Goal: Transaction & Acquisition: Purchase product/service

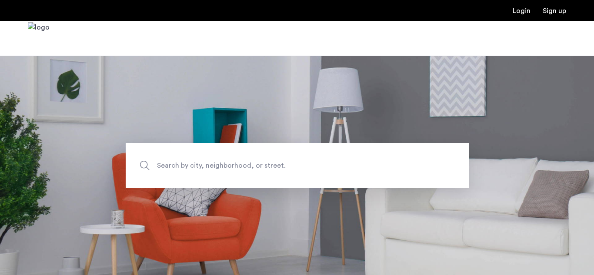
click at [250, 161] on span "Search by city, neighborhood, or street." at bounding box center [277, 166] width 240 height 12
click at [250, 161] on input "Search by city, neighborhood, or street." at bounding box center [297, 165] width 343 height 45
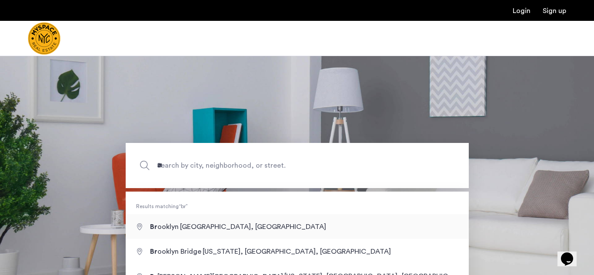
type input "**********"
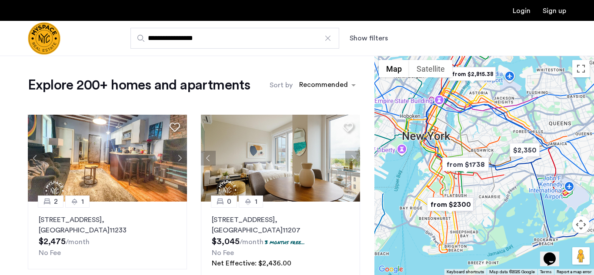
click at [356, 39] on button "Show filters" at bounding box center [369, 38] width 38 height 10
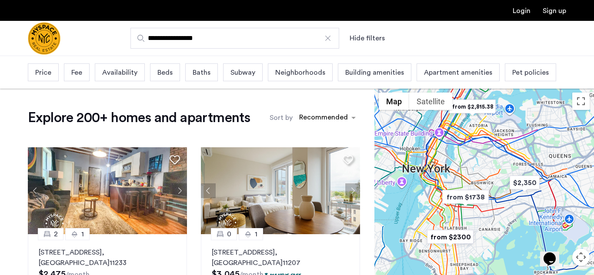
click at [50, 75] on span "Price" at bounding box center [43, 72] width 16 height 10
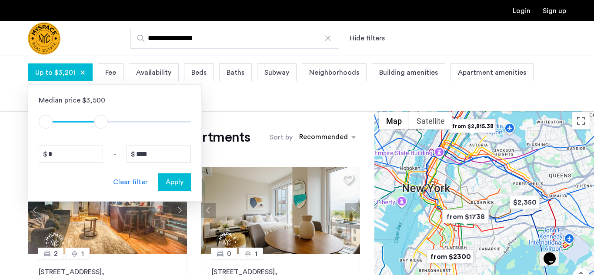
type input "****"
drag, startPoint x: 185, startPoint y: 123, endPoint x: 99, endPoint y: 124, distance: 86.1
click at [99, 124] on span "ngx-slider-max" at bounding box center [99, 122] width 14 height 14
click at [179, 178] on span "Apply" at bounding box center [175, 182] width 18 height 10
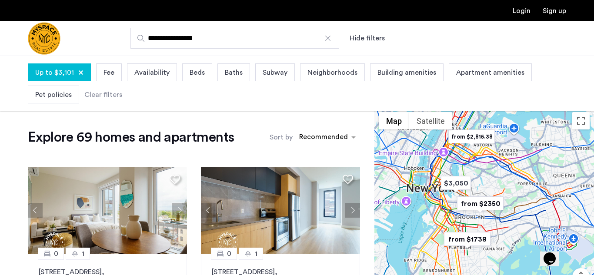
click at [209, 73] on div "Beds" at bounding box center [197, 73] width 30 height 18
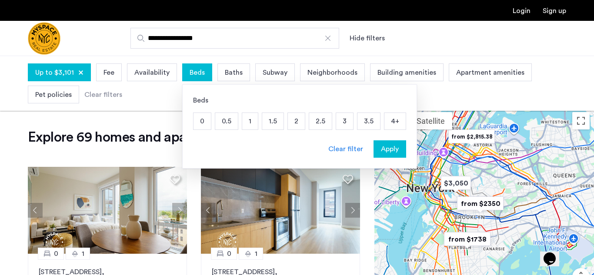
click at [300, 124] on p "2" at bounding box center [296, 121] width 17 height 17
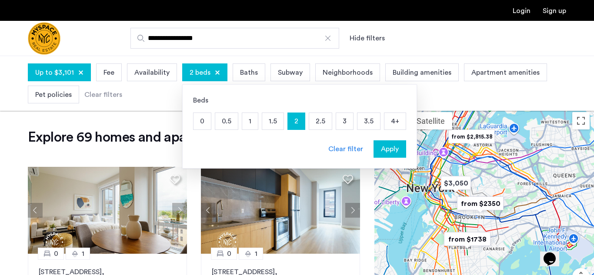
click at [379, 155] on button "Apply" at bounding box center [390, 148] width 33 height 17
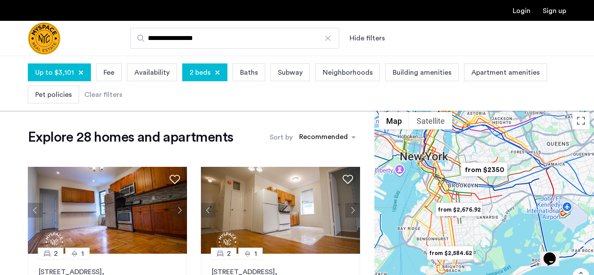
click at [54, 95] on span "Pet policies" at bounding box center [53, 95] width 37 height 10
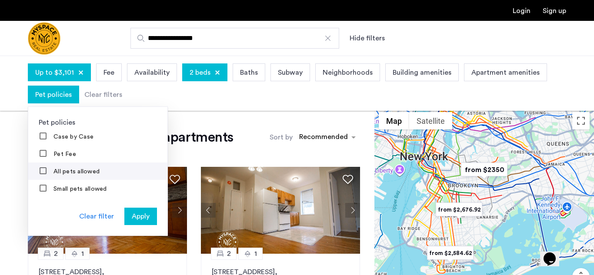
click at [71, 171] on label "All pets allowed" at bounding box center [76, 171] width 48 height 7
click at [68, 154] on label "Pet Fee" at bounding box center [64, 154] width 24 height 7
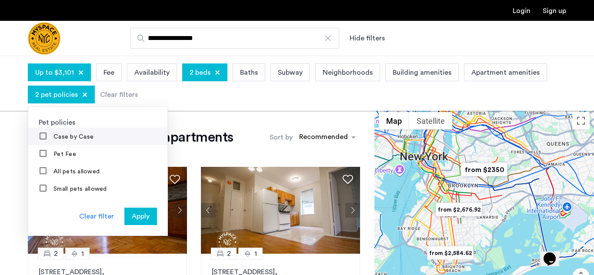
click at [71, 139] on label "Case by Case" at bounding box center [73, 137] width 42 height 7
click at [139, 212] on span "Apply" at bounding box center [141, 216] width 18 height 10
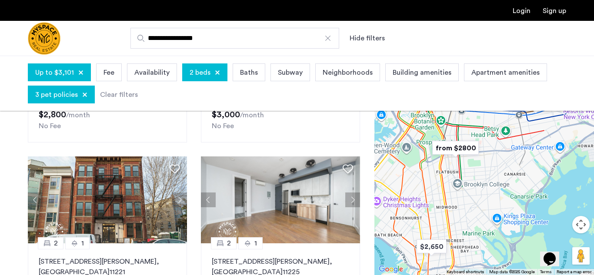
scroll to position [120, 0]
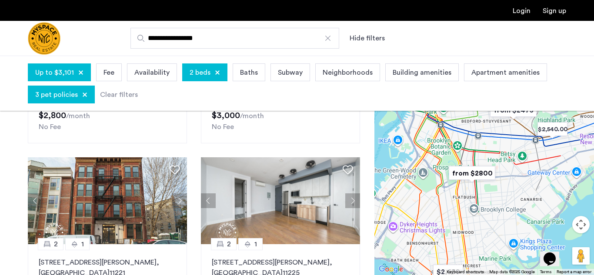
drag, startPoint x: 525, startPoint y: 178, endPoint x: 554, endPoint y: 223, distance: 53.1
click at [554, 223] on div at bounding box center [484, 166] width 220 height 220
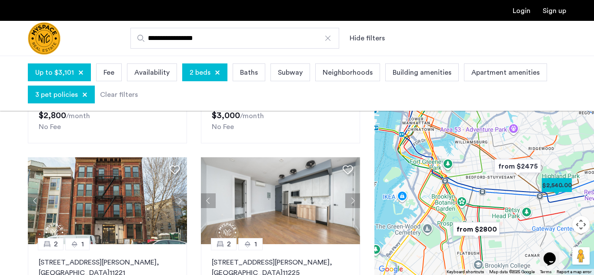
drag, startPoint x: 539, startPoint y: 136, endPoint x: 529, endPoint y: 176, distance: 40.9
click at [529, 176] on div "To navigate, press the arrow keys." at bounding box center [484, 166] width 220 height 220
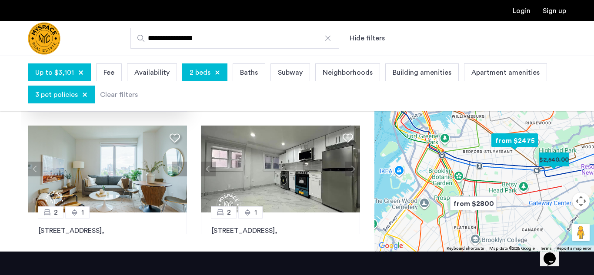
scroll to position [221, 0]
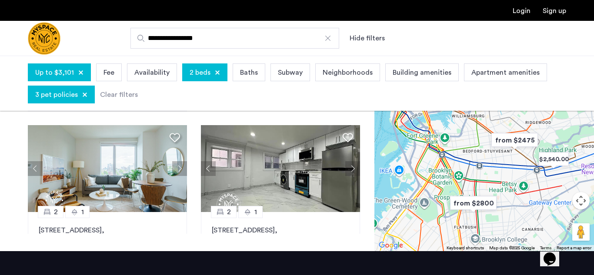
click at [524, 141] on img "from $2475" at bounding box center [514, 140] width 53 height 20
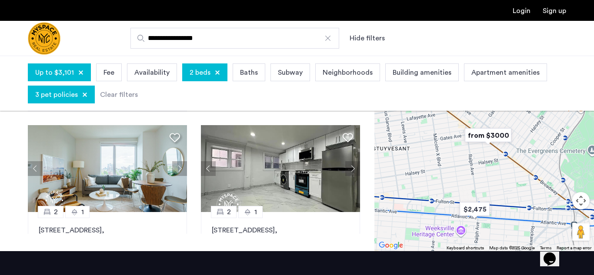
click at [489, 134] on img "from $3000" at bounding box center [487, 136] width 53 height 20
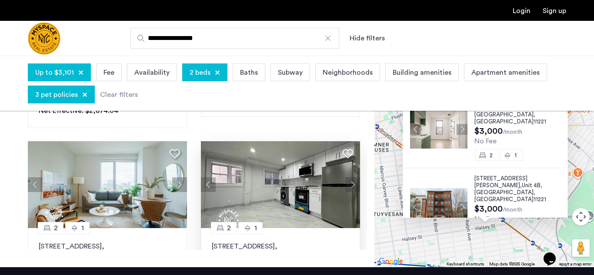
scroll to position [0, 0]
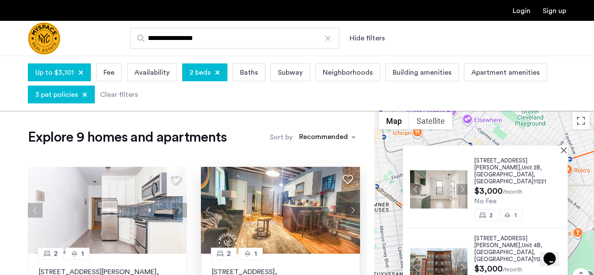
click at [300, 236] on img at bounding box center [280, 210] width 159 height 87
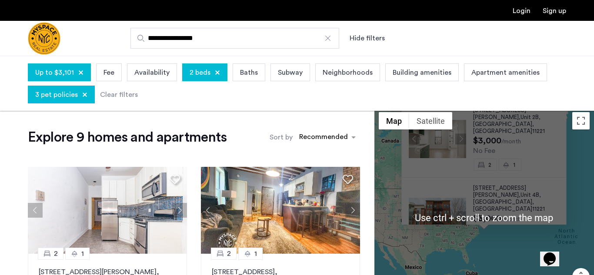
scroll to position [3, 0]
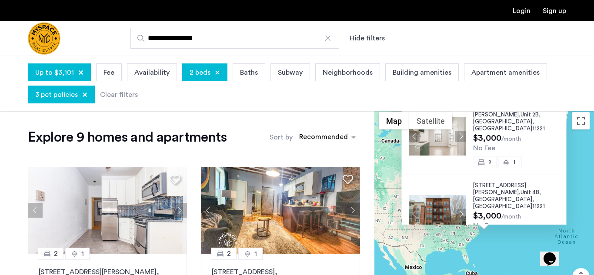
click at [447, 143] on img at bounding box center [437, 136] width 57 height 38
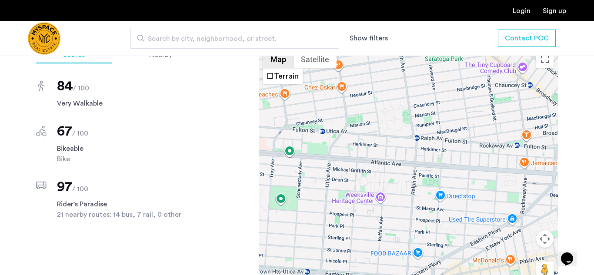
scroll to position [595, 0]
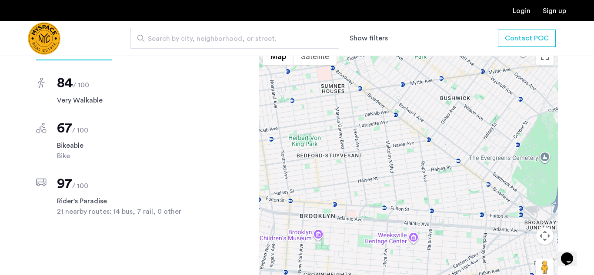
drag, startPoint x: 333, startPoint y: 127, endPoint x: 401, endPoint y: 227, distance: 120.4
click at [401, 227] on div at bounding box center [408, 165] width 299 height 244
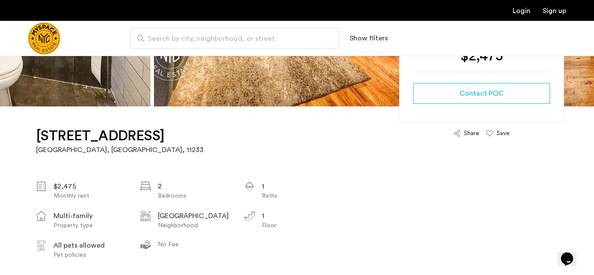
scroll to position [211, 0]
click at [169, 186] on div "2" at bounding box center [194, 186] width 73 height 10
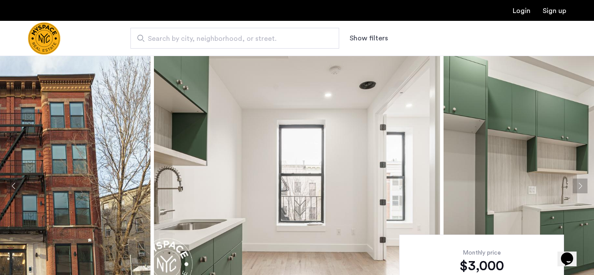
click at [550, 171] on img at bounding box center [587, 186] width 286 height 261
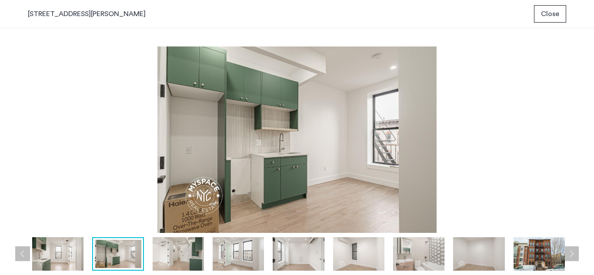
click at [164, 269] on img at bounding box center [178, 253] width 51 height 33
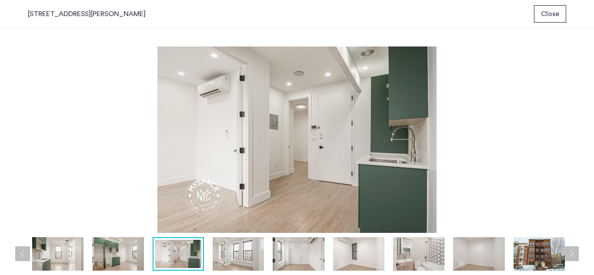
click at [571, 247] on button "Next apartment" at bounding box center [571, 254] width 15 height 15
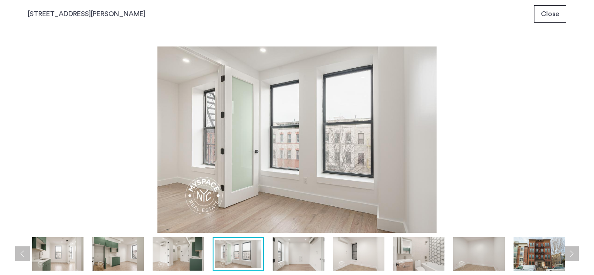
click at [572, 251] on button "Next apartment" at bounding box center [571, 254] width 15 height 15
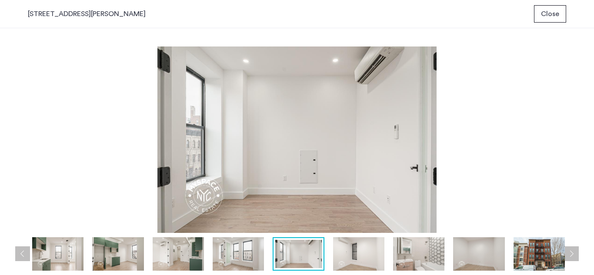
click at [572, 251] on button "Next apartment" at bounding box center [571, 254] width 15 height 15
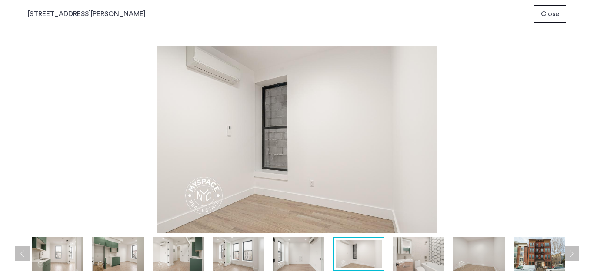
click at [572, 251] on button "Next apartment" at bounding box center [571, 254] width 15 height 15
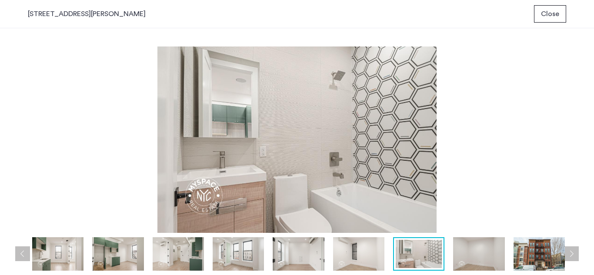
click at [572, 251] on button "Next apartment" at bounding box center [571, 254] width 15 height 15
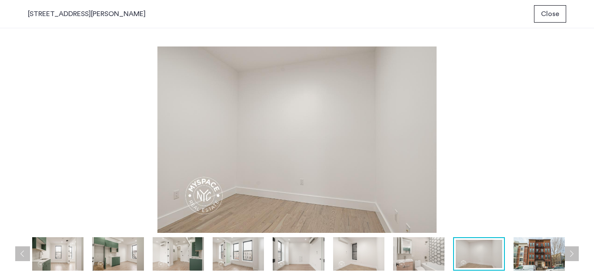
click at [572, 251] on button "Next apartment" at bounding box center [571, 254] width 15 height 15
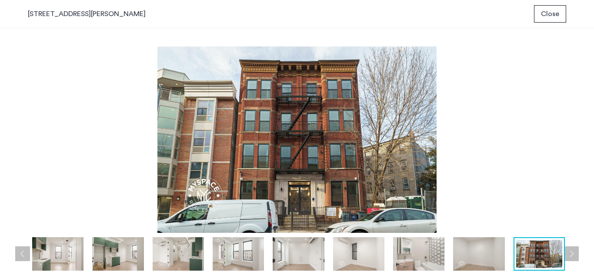
click at [572, 251] on button "Next apartment" at bounding box center [571, 254] width 15 height 15
